Goal: Task Accomplishment & Management: Use online tool/utility

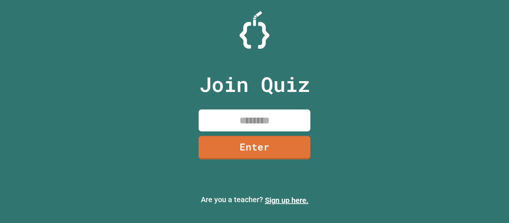
click at [271, 119] on input at bounding box center [255, 121] width 112 height 22
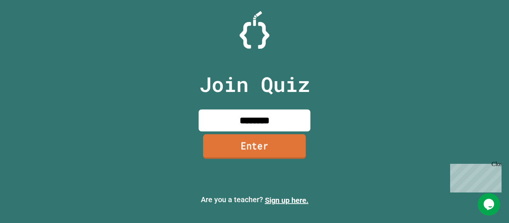
type input "********"
click at [248, 150] on link "Enter" at bounding box center [254, 146] width 111 height 25
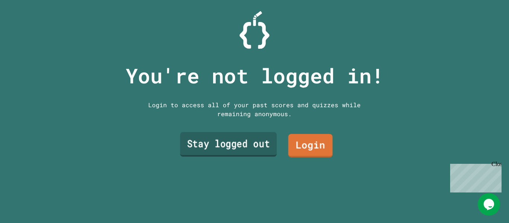
click at [233, 152] on link "Stay logged out" at bounding box center [228, 144] width 96 height 25
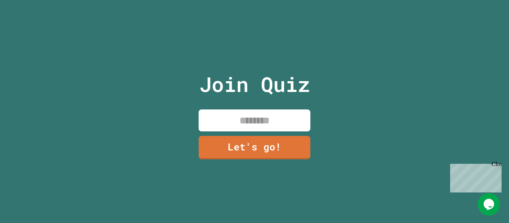
click at [266, 117] on input at bounding box center [255, 121] width 112 height 22
type input "******"
click at [272, 149] on link "Let's go!" at bounding box center [255, 147] width 114 height 25
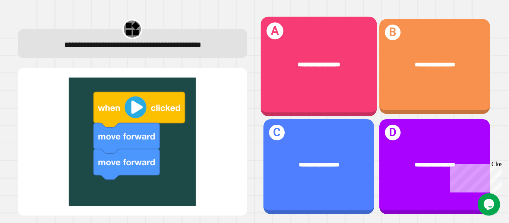
click at [316, 84] on div "**********" at bounding box center [318, 67] width 116 height 100
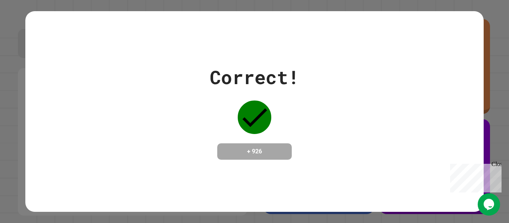
click at [235, 171] on div "Correct! + 926" at bounding box center [254, 111] width 458 height 201
click at [499, 165] on div "Close" at bounding box center [495, 165] width 9 height 9
click at [238, 104] on div at bounding box center [254, 117] width 37 height 37
click at [254, 160] on div "+ 926" at bounding box center [254, 151] width 74 height 16
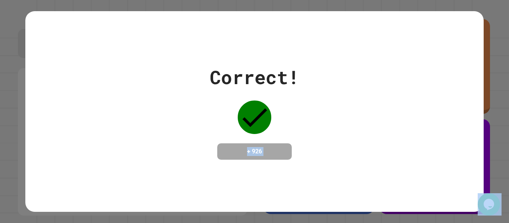
click at [254, 160] on div "+ 926" at bounding box center [254, 151] width 74 height 16
click at [197, 126] on div "Correct! + 926" at bounding box center [254, 111] width 458 height 96
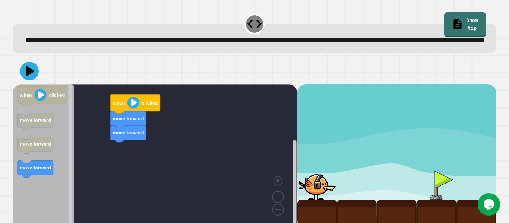
click at [135, 109] on image "Blockly Workspace" at bounding box center [133, 103] width 12 height 12
click at [131, 109] on image "Blockly Workspace" at bounding box center [133, 103] width 12 height 12
click at [31, 78] on icon at bounding box center [31, 71] width 10 height 13
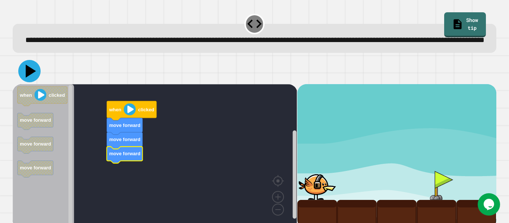
click at [29, 78] on icon at bounding box center [31, 71] width 10 height 13
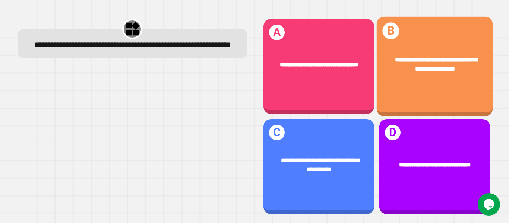
click at [443, 76] on div "**********" at bounding box center [434, 64] width 116 height 44
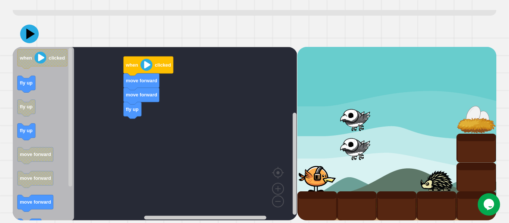
scroll to position [50, 0]
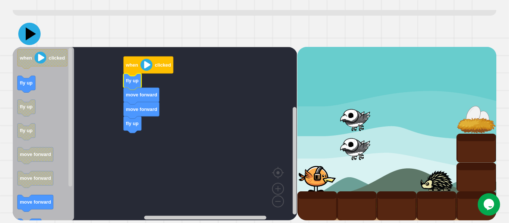
click at [29, 30] on icon at bounding box center [29, 34] width 22 height 22
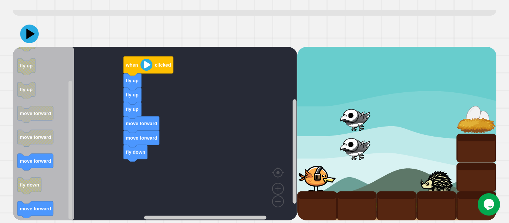
click at [37, 194] on icon "Blockly Workspace" at bounding box center [30, 186] width 24 height 17
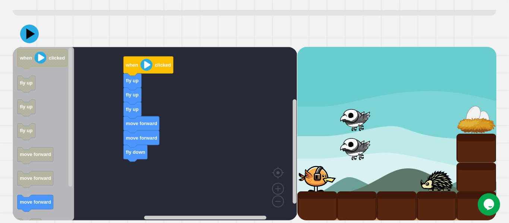
click at [19, 35] on div at bounding box center [254, 34] width 483 height 26
click at [20, 35] on icon at bounding box center [29, 34] width 22 height 22
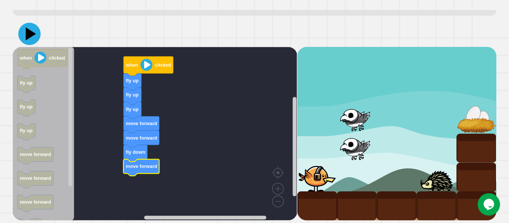
click at [28, 35] on icon at bounding box center [31, 34] width 10 height 13
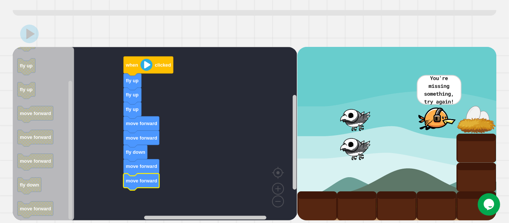
click at [27, 39] on icon at bounding box center [29, 34] width 19 height 19
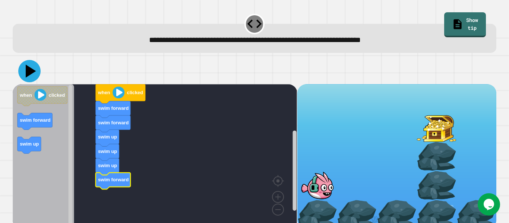
click at [30, 72] on icon at bounding box center [31, 71] width 10 height 13
click at [34, 76] on icon at bounding box center [29, 71] width 22 height 22
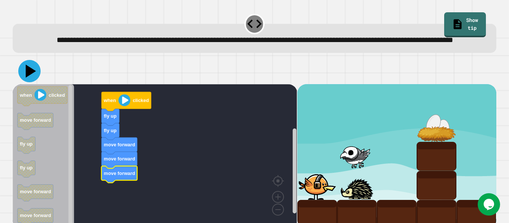
click at [32, 78] on icon at bounding box center [31, 71] width 10 height 13
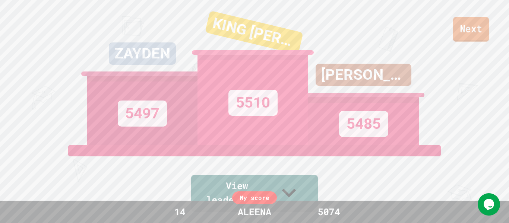
click at [465, 26] on link "Next" at bounding box center [471, 29] width 36 height 25
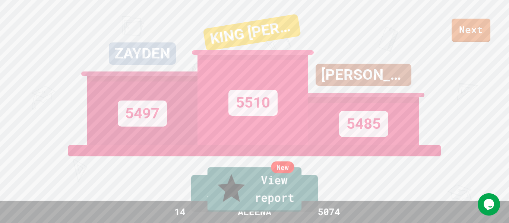
click at [248, 202] on link "New View report" at bounding box center [254, 189] width 94 height 45
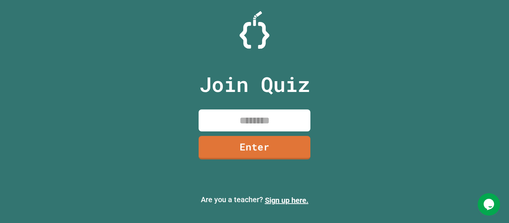
click at [255, 118] on input at bounding box center [255, 121] width 112 height 22
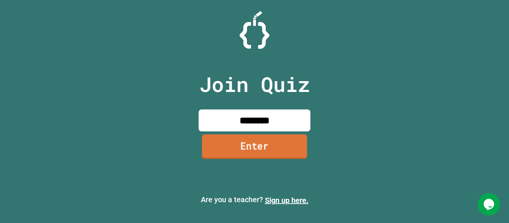
type input "********"
click at [250, 149] on link "Enter" at bounding box center [254, 146] width 105 height 25
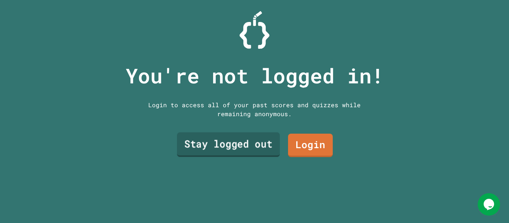
click at [252, 149] on link "Stay logged out" at bounding box center [228, 145] width 103 height 25
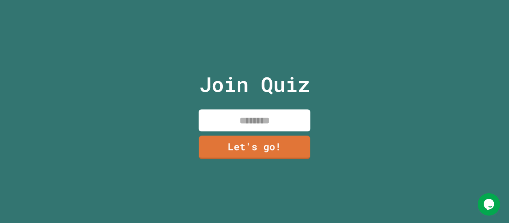
click at [248, 124] on input at bounding box center [255, 121] width 112 height 22
type input "******"
click at [254, 146] on link "Let's go!" at bounding box center [254, 147] width 113 height 25
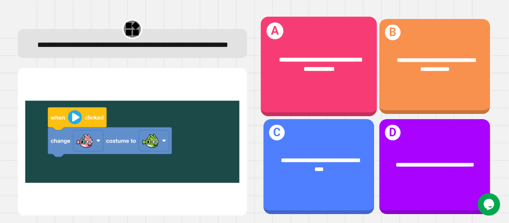
click at [286, 83] on div "**********" at bounding box center [318, 64] width 116 height 44
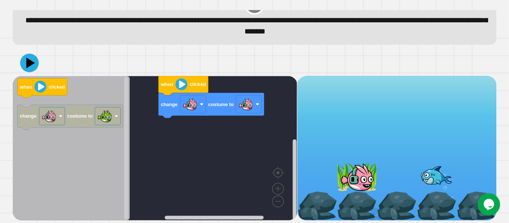
scroll to position [21, 0]
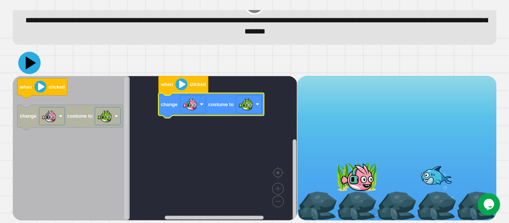
click at [25, 62] on icon at bounding box center [29, 63] width 22 height 22
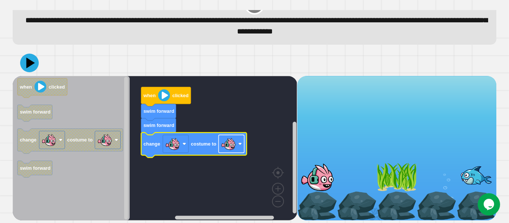
click at [241, 140] on rect "Blockly Workspace" at bounding box center [232, 144] width 26 height 18
click at [25, 63] on icon at bounding box center [29, 63] width 22 height 22
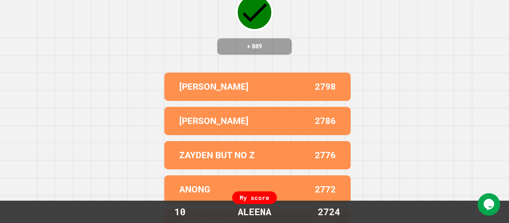
scroll to position [0, 0]
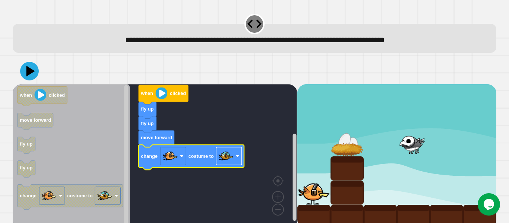
click at [222, 158] on image "Blockly Workspace" at bounding box center [225, 156] width 15 height 15
click at [30, 75] on icon at bounding box center [29, 71] width 22 height 22
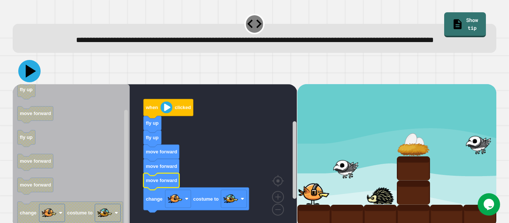
click at [25, 82] on icon at bounding box center [29, 71] width 22 height 22
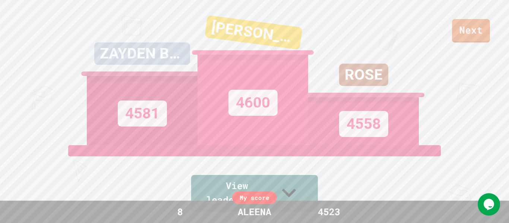
click at [458, 46] on div "Next [PERSON_NAME] BUT NO Z 4581 [PERSON_NAME] 4600 [PERSON_NAME] 4558 View lea…" at bounding box center [254, 111] width 509 height 223
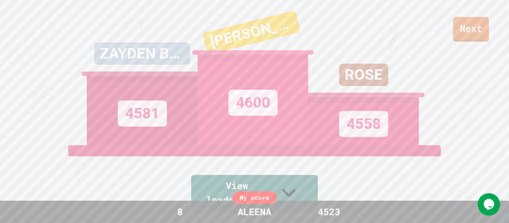
click at [463, 39] on link "Next" at bounding box center [471, 29] width 36 height 25
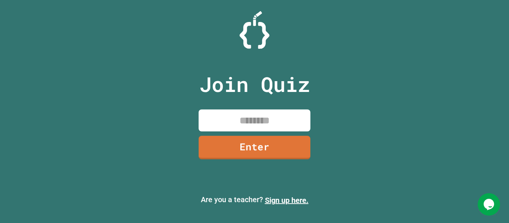
click at [259, 125] on input at bounding box center [255, 121] width 112 height 22
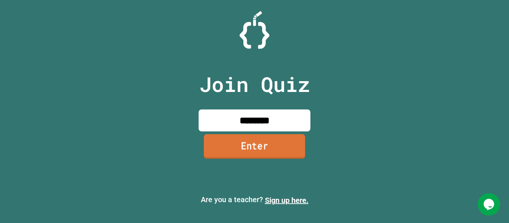
type input "********"
click at [258, 142] on link "Enter" at bounding box center [254, 146] width 101 height 25
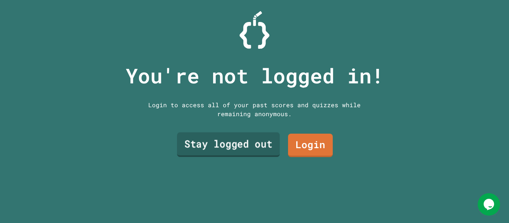
click at [257, 143] on link "Stay logged out" at bounding box center [228, 145] width 103 height 25
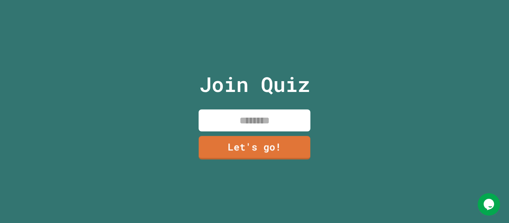
click at [257, 124] on input at bounding box center [255, 121] width 112 height 22
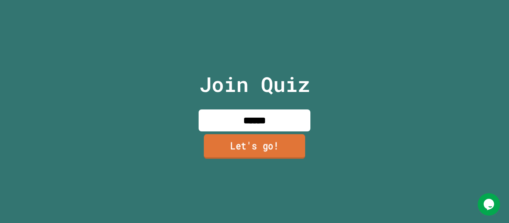
type input "******"
click at [245, 158] on link "Let's go!" at bounding box center [254, 146] width 101 height 25
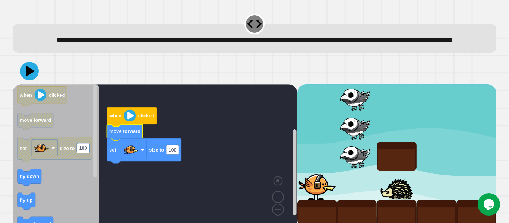
click at [126, 134] on text "move forward" at bounding box center [124, 131] width 31 height 6
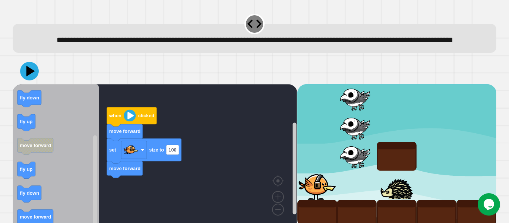
click at [96, 193] on div "when clicked move forward set size to 100 move forward when clicked move forwar…" at bounding box center [155, 156] width 284 height 145
click at [35, 81] on icon at bounding box center [29, 71] width 22 height 22
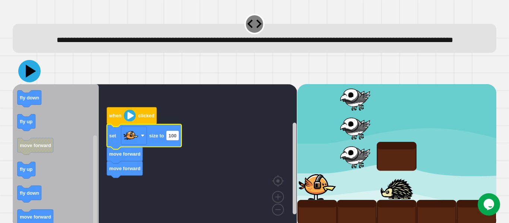
click at [33, 82] on icon at bounding box center [29, 71] width 22 height 22
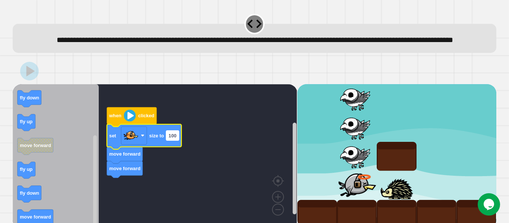
click at [175, 139] on text "100" at bounding box center [172, 136] width 8 height 6
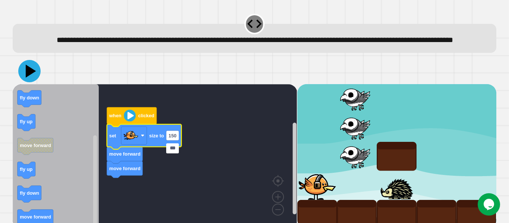
type input "***"
click at [38, 82] on icon at bounding box center [29, 71] width 22 height 22
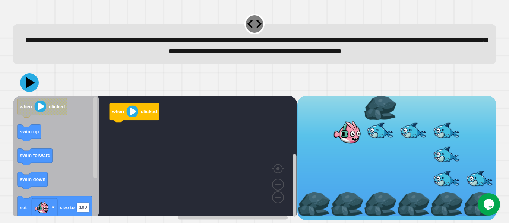
scroll to position [9, 0]
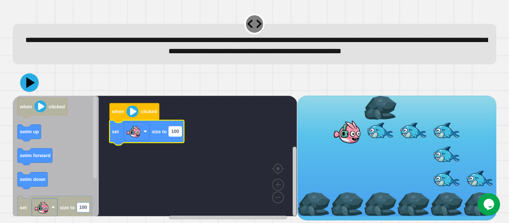
click at [174, 134] on text "100" at bounding box center [175, 131] width 8 height 6
type input "***"
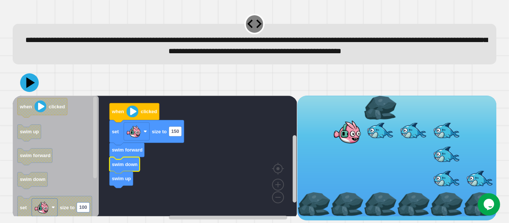
click at [139, 167] on icon "Blockly Workspace" at bounding box center [125, 165] width 30 height 17
click at [94, 142] on rect "Blockly Workspace" at bounding box center [95, 137] width 4 height 82
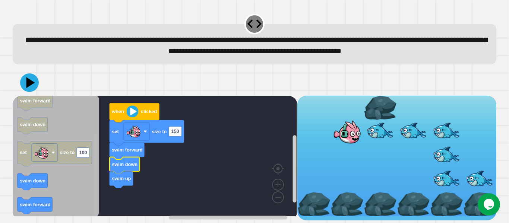
click at [98, 213] on g "Blockly Workspace" at bounding box center [95, 155] width 6 height 119
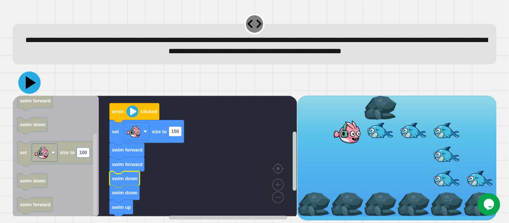
click at [25, 91] on icon at bounding box center [29, 83] width 22 height 22
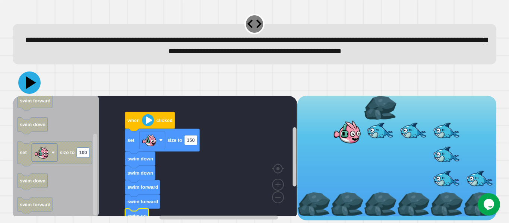
click at [27, 84] on icon at bounding box center [31, 82] width 10 height 13
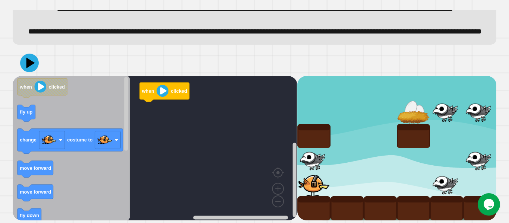
scroll to position [57, 0]
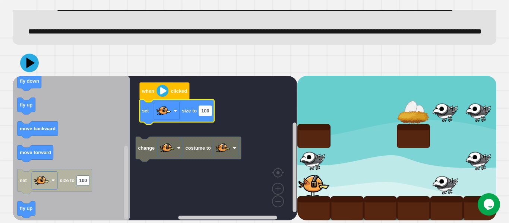
click at [204, 114] on text "100" at bounding box center [205, 111] width 8 height 6
type input "**"
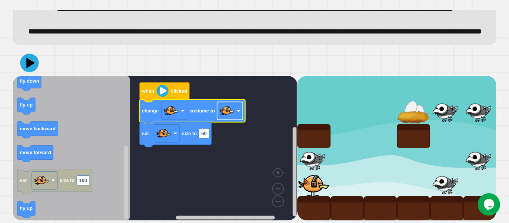
click at [229, 109] on image "Blockly Workspace" at bounding box center [226, 110] width 15 height 15
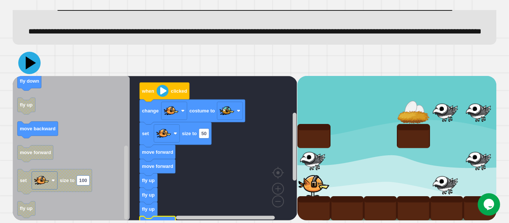
click at [36, 66] on icon at bounding box center [29, 63] width 22 height 22
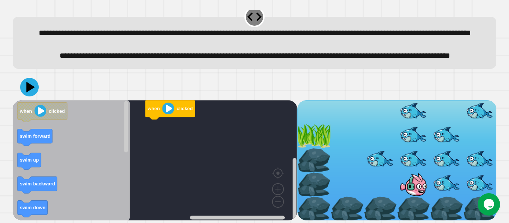
scroll to position [33, 0]
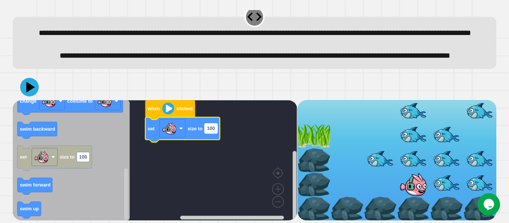
click at [210, 128] on text "100" at bounding box center [211, 129] width 8 height 6
type input "**"
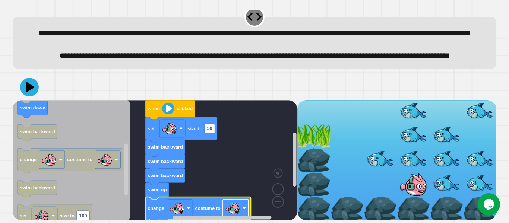
click at [229, 207] on image "Blockly Workspace" at bounding box center [232, 208] width 15 height 15
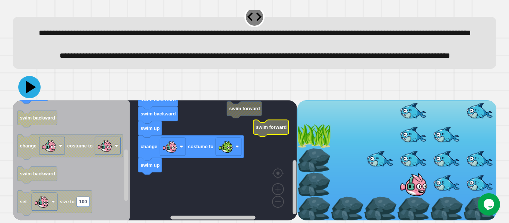
click at [34, 87] on icon at bounding box center [31, 86] width 10 height 13
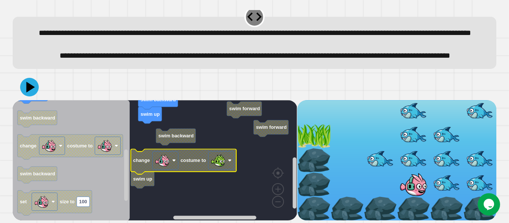
click at [187, 133] on g "swim forward swim forward swim backward when clicked set size to 50 swim backwa…" at bounding box center [160, 129] width 295 height 182
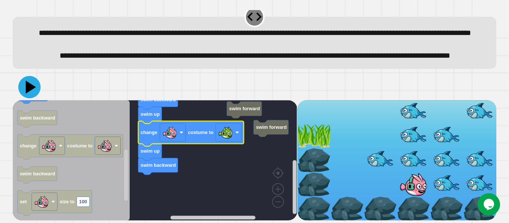
click at [22, 84] on icon at bounding box center [29, 87] width 22 height 22
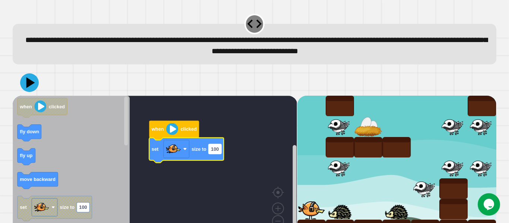
click at [218, 150] on text "100" at bounding box center [215, 149] width 8 height 6
type input "**"
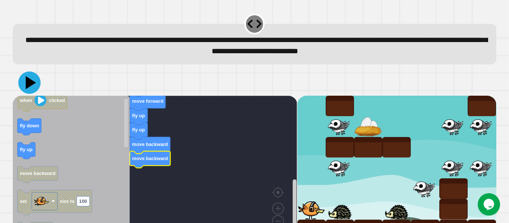
click at [33, 85] on icon at bounding box center [29, 83] width 22 height 22
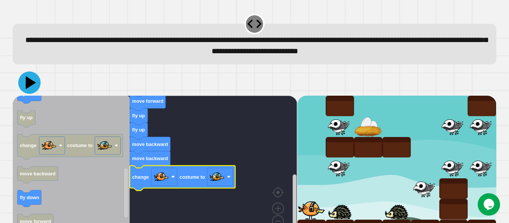
click at [26, 83] on icon at bounding box center [29, 83] width 22 height 22
